Goal: Information Seeking & Learning: Learn about a topic

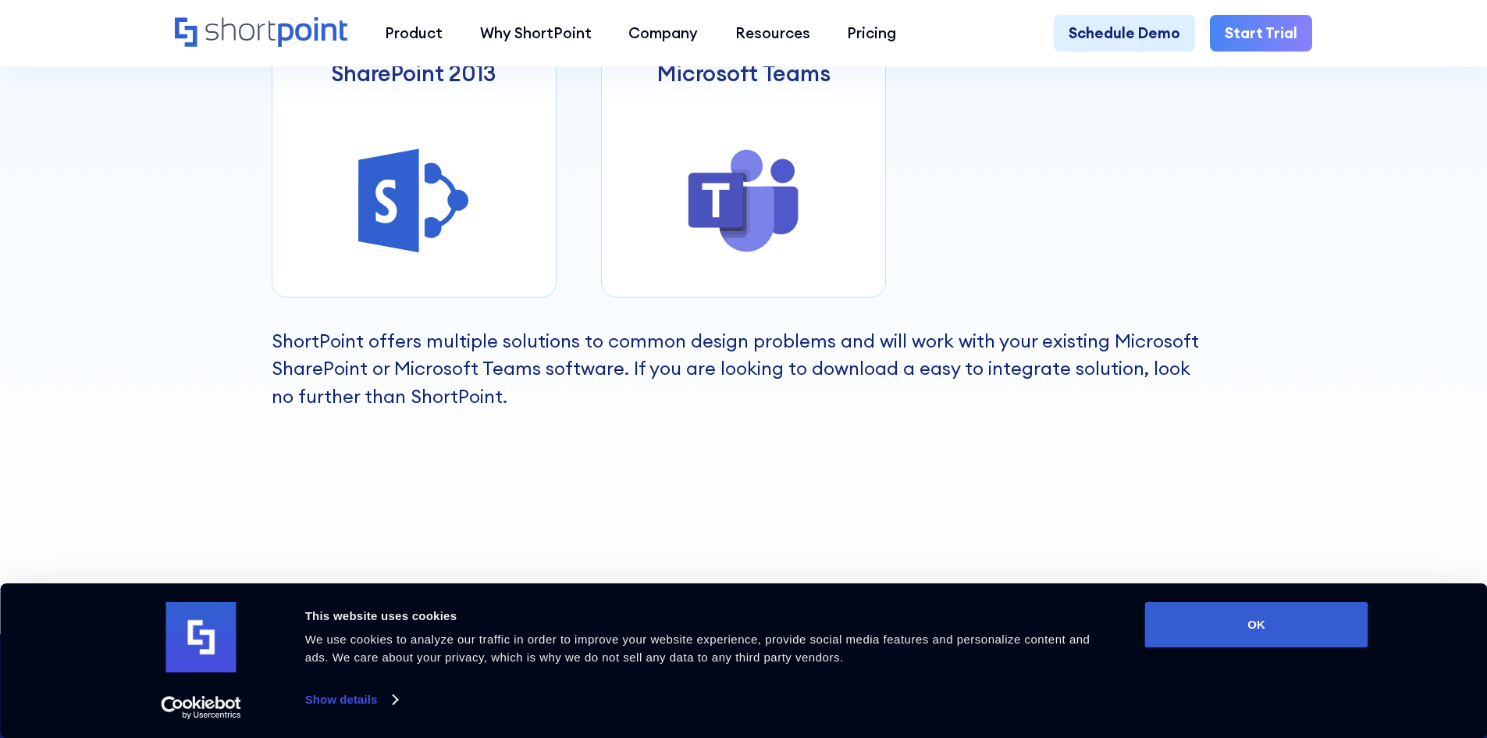
scroll to position [646, 0]
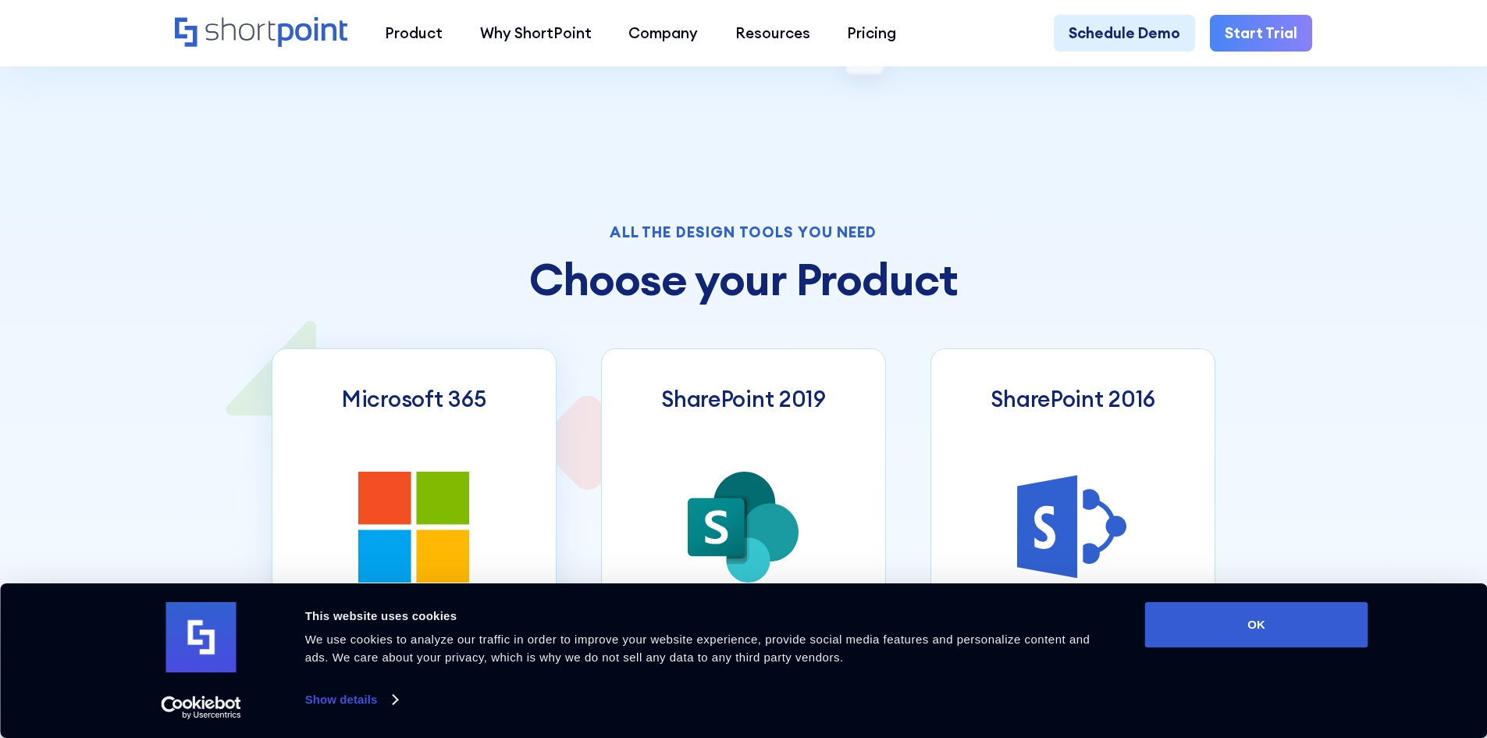
click at [436, 525] on icon at bounding box center [443, 498] width 53 height 53
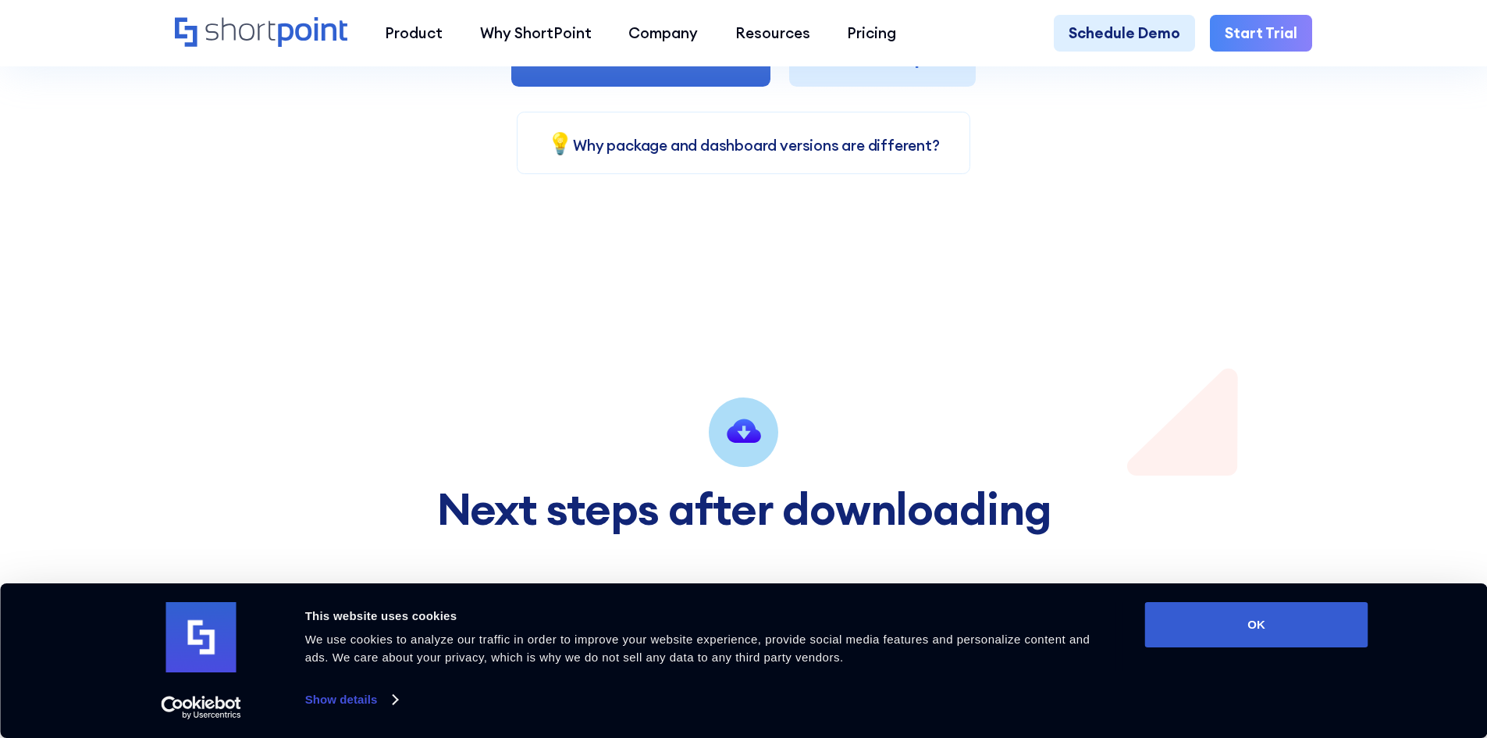
scroll to position [1291, 0]
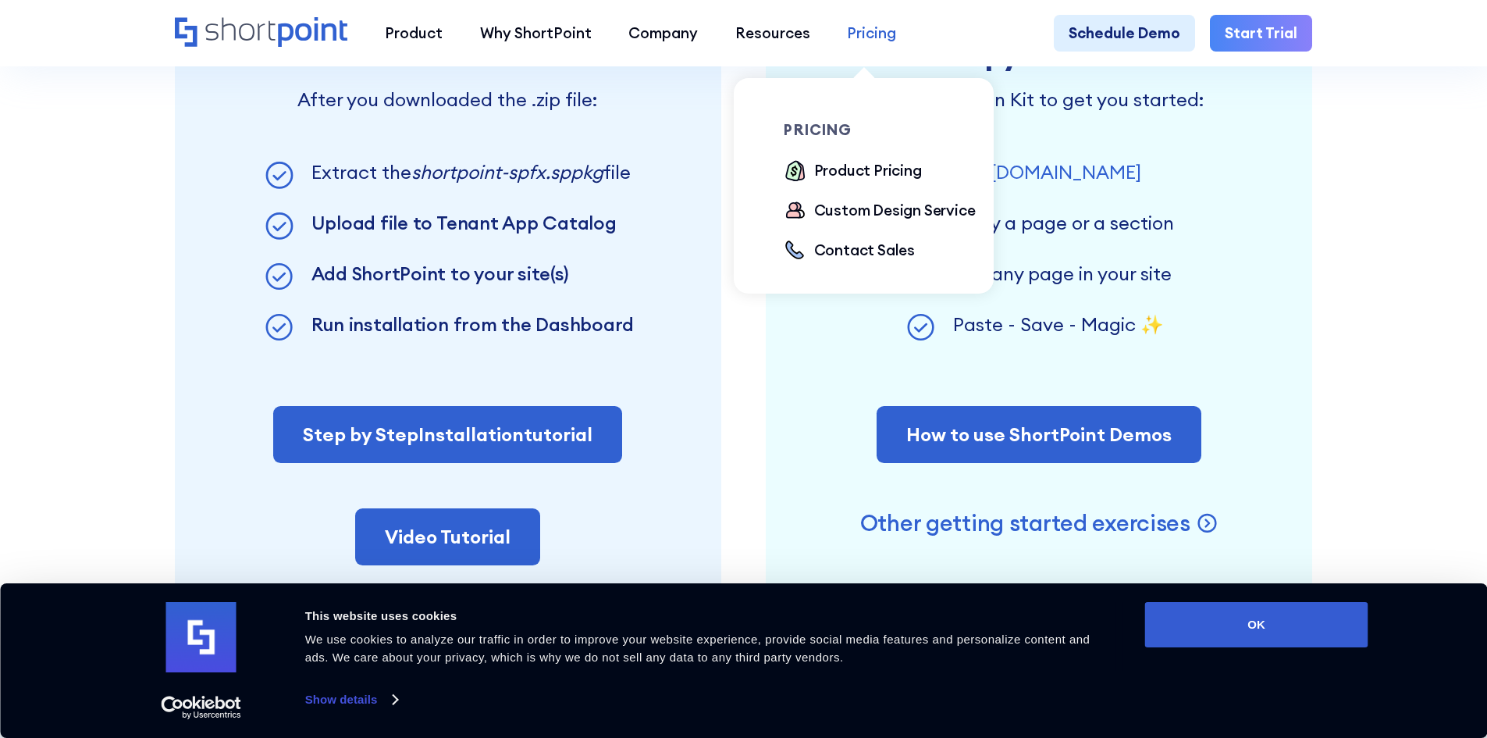
click at [877, 28] on div "Pricing" at bounding box center [871, 33] width 49 height 23
